Goal: Register for event/course

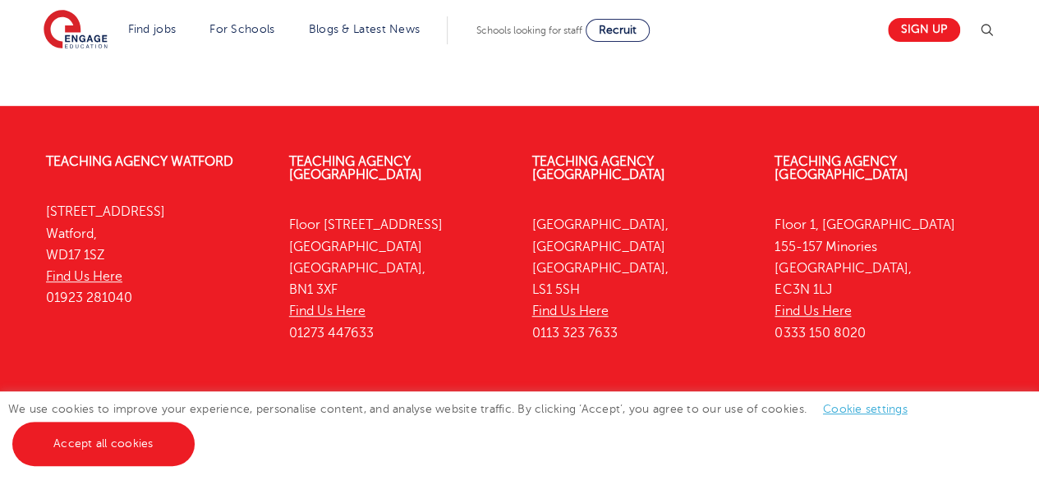
scroll to position [458, 0]
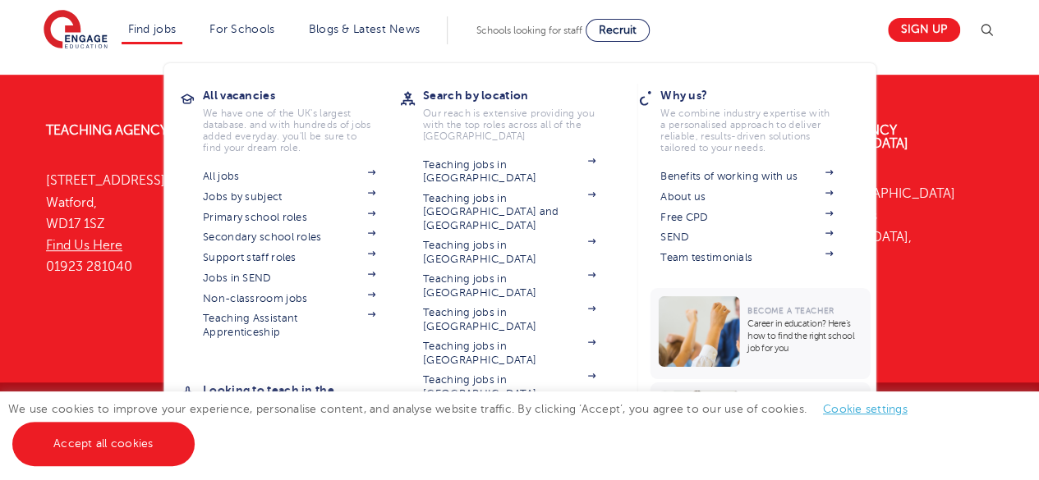
click at [166, 40] on li "Find jobs All vacancies We have one of the UK's largest database. and with hund…" at bounding box center [153, 30] width 62 height 28
click at [280, 328] on link "Teaching Assistant Apprenticeship" at bounding box center [289, 325] width 172 height 27
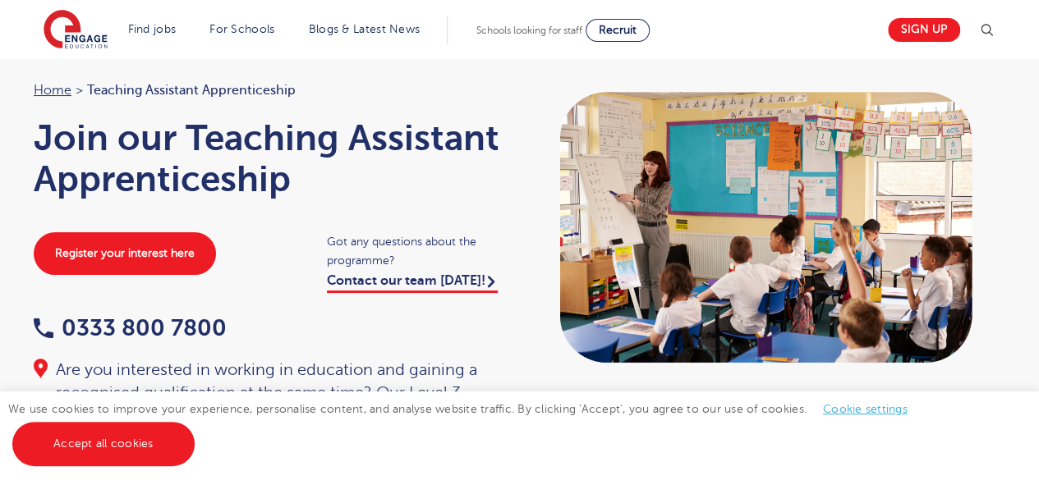
scroll to position [66, 0]
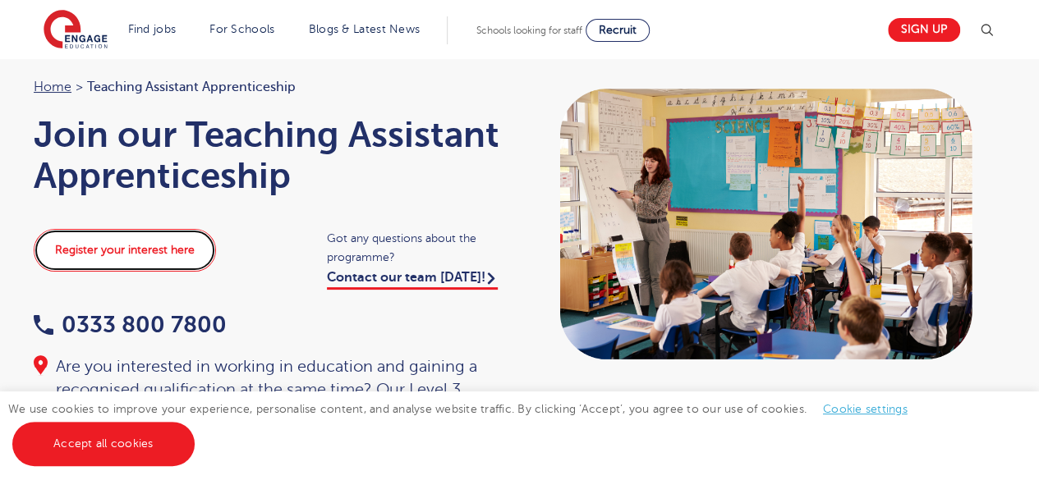
click at [158, 265] on link "Register your interest here" at bounding box center [125, 250] width 182 height 43
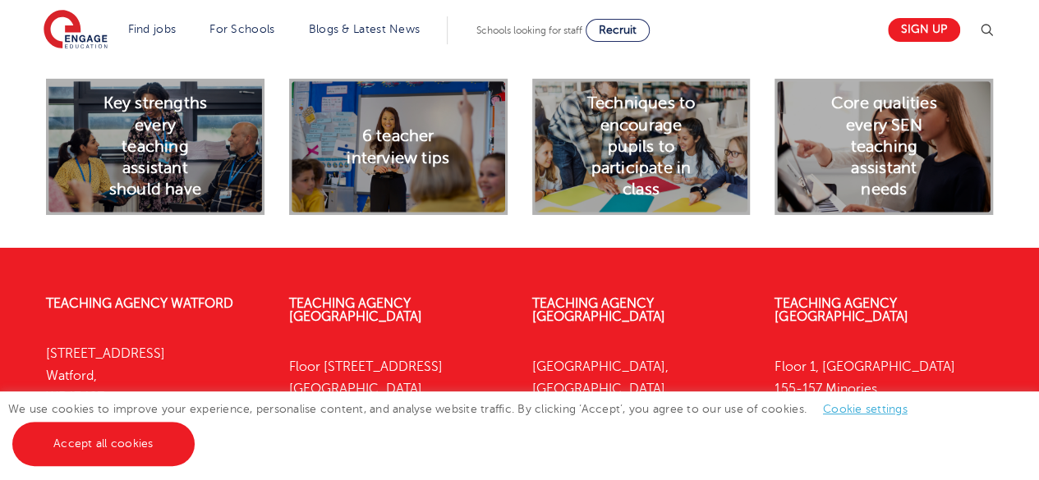
scroll to position [2792, 0]
